Goal: Task Accomplishment & Management: Use online tool/utility

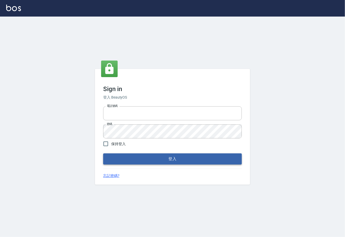
type input "0225929166"
click at [166, 162] on button "登入" at bounding box center [172, 158] width 139 height 11
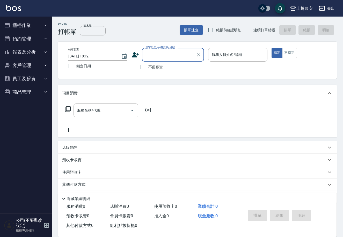
click at [36, 21] on button "櫃檯作業" at bounding box center [26, 25] width 48 height 13
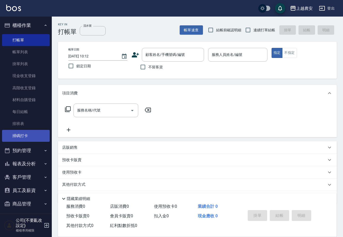
click at [11, 135] on link "掃碼打卡" at bounding box center [26, 136] width 48 height 12
